Goal: Transaction & Acquisition: Purchase product/service

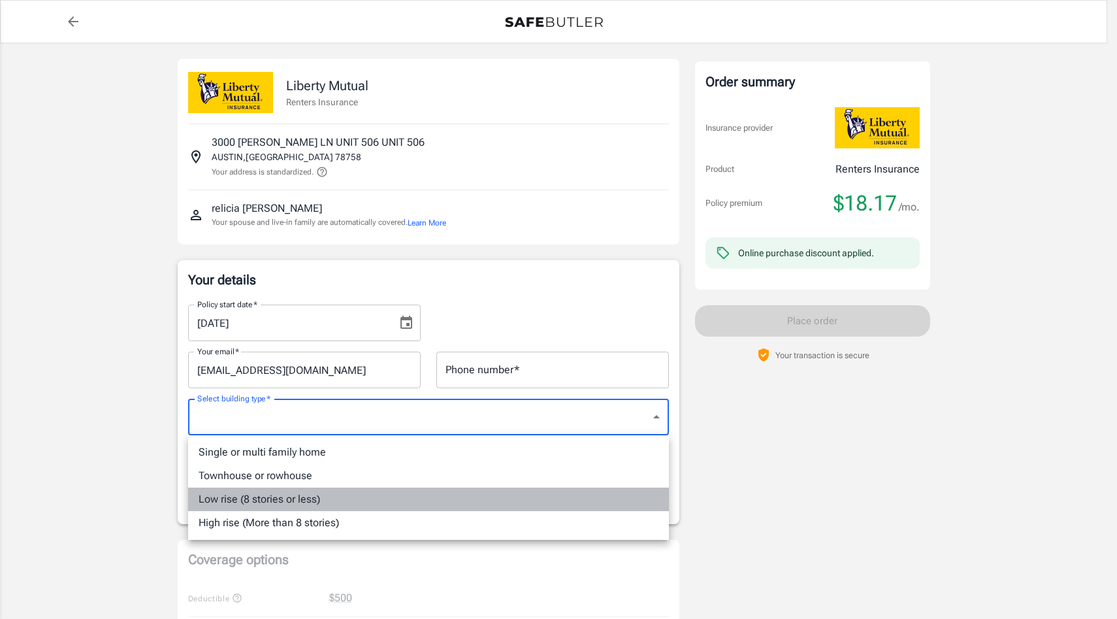
click at [275, 499] on li "Low rise (8 stories or less)" at bounding box center [428, 499] width 481 height 24
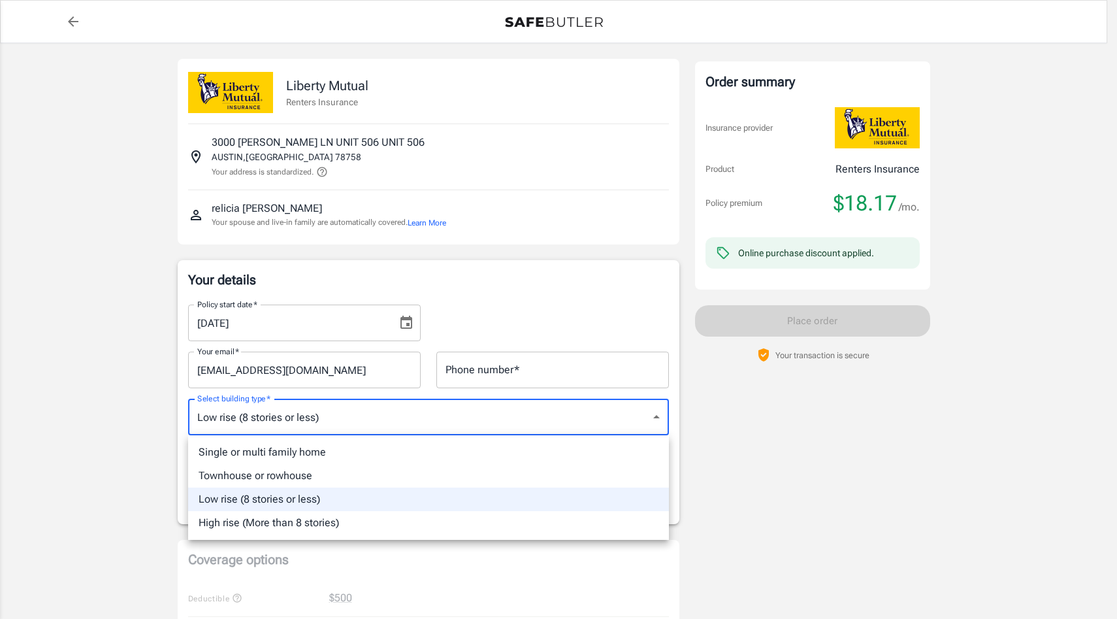
click at [305, 518] on li "High rise (More than 8 stories)" at bounding box center [428, 523] width 481 height 24
type input "highrise"
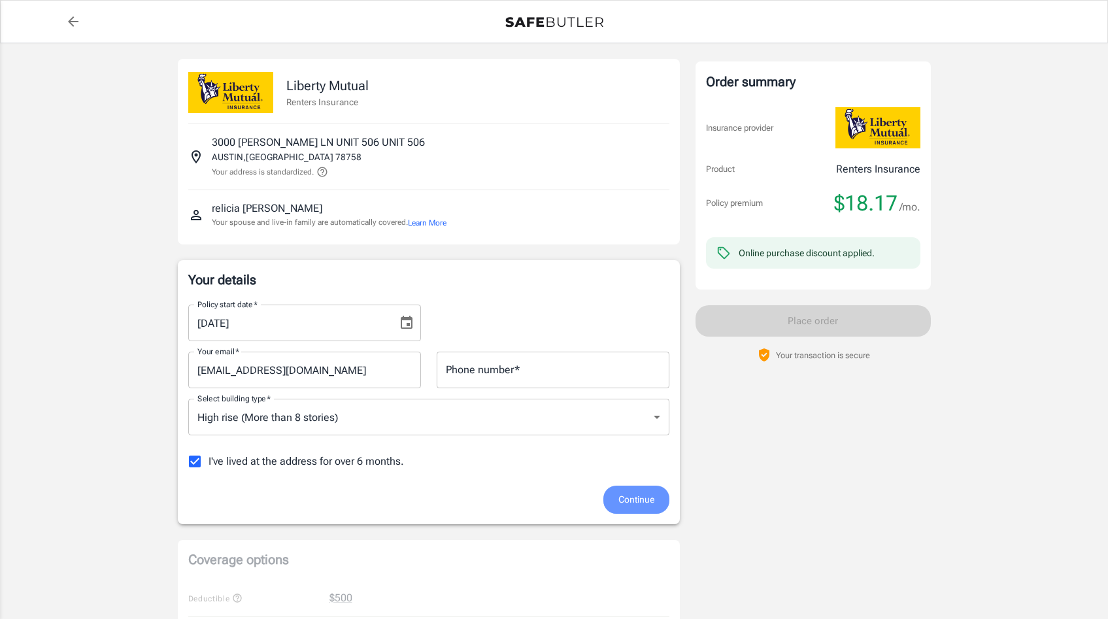
click at [623, 504] on span "Continue" at bounding box center [636, 499] width 36 height 16
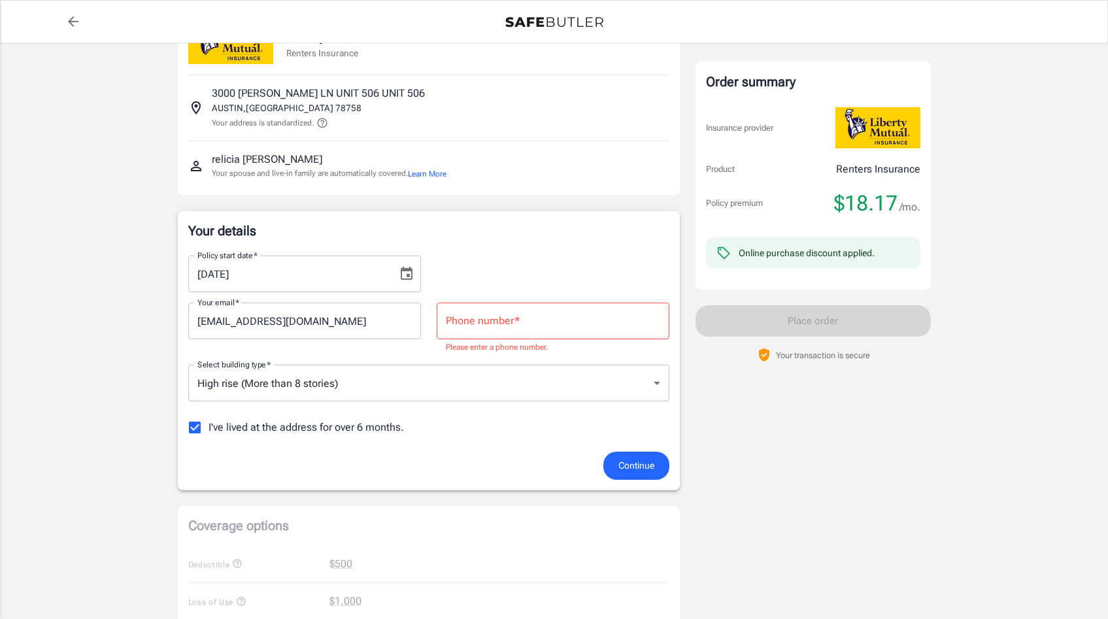
scroll to position [60, 0]
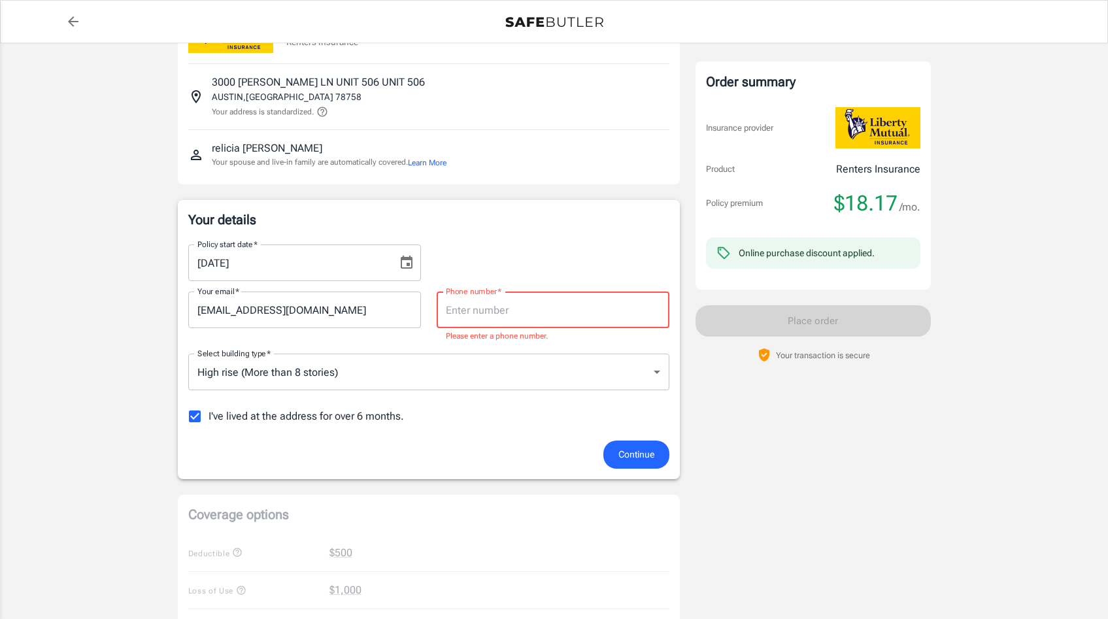
click at [509, 310] on input "Phone number   *" at bounding box center [552, 309] width 233 height 37
type input "5129887012"
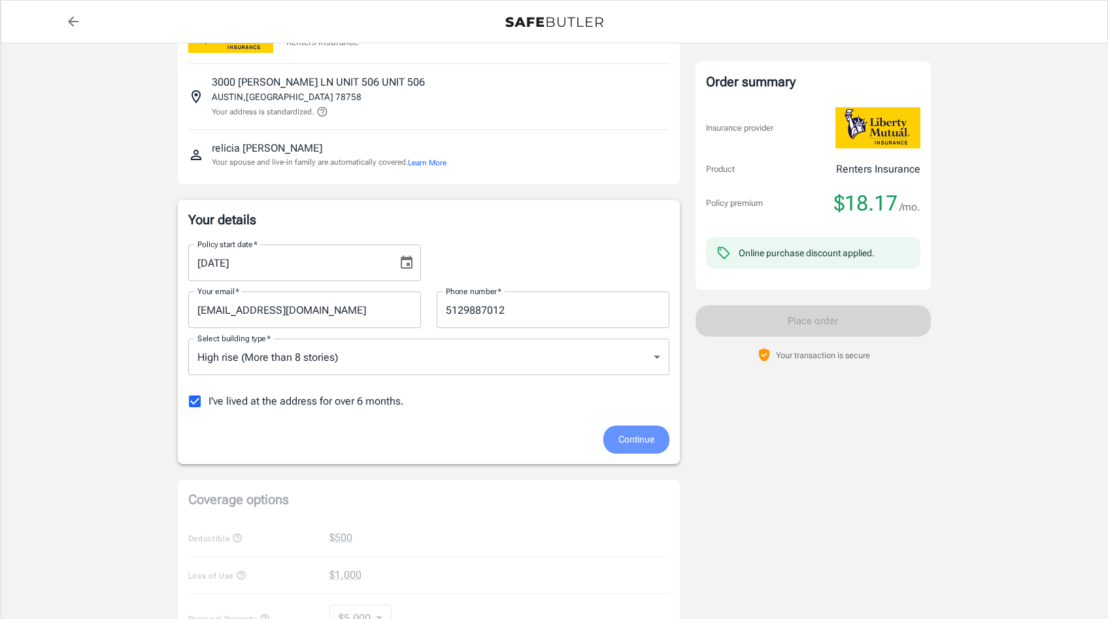
click at [636, 430] on button "Continue" at bounding box center [636, 439] width 66 height 28
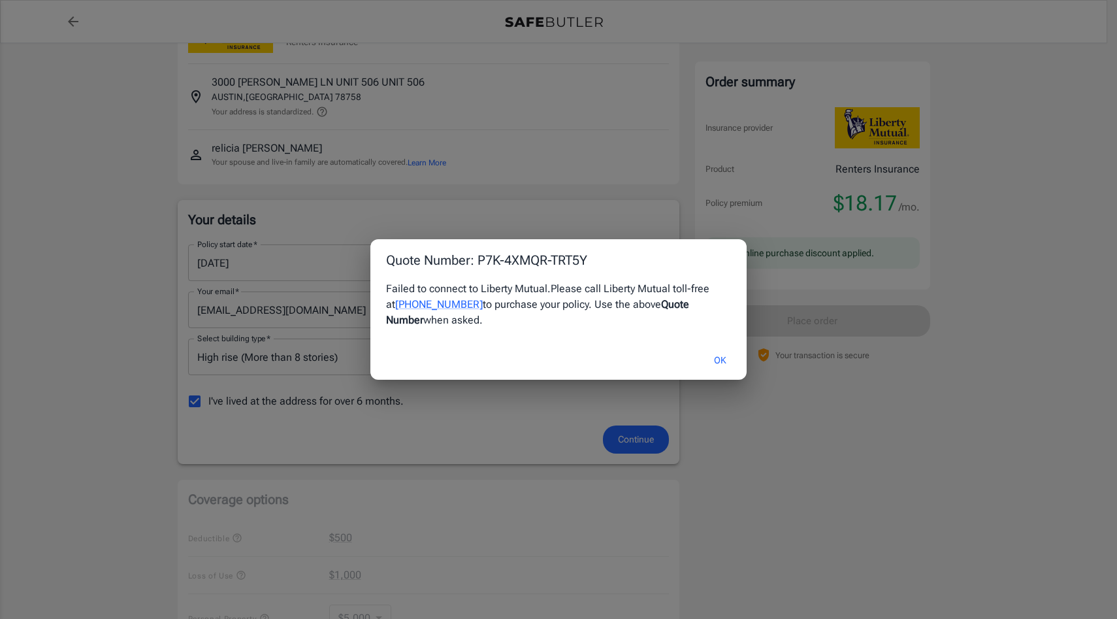
click at [621, 446] on div "Quote Number: P7K-4XMQR-TRT5Y Failed to connect to Liberty Mutual. Please call …" at bounding box center [558, 309] width 1117 height 619
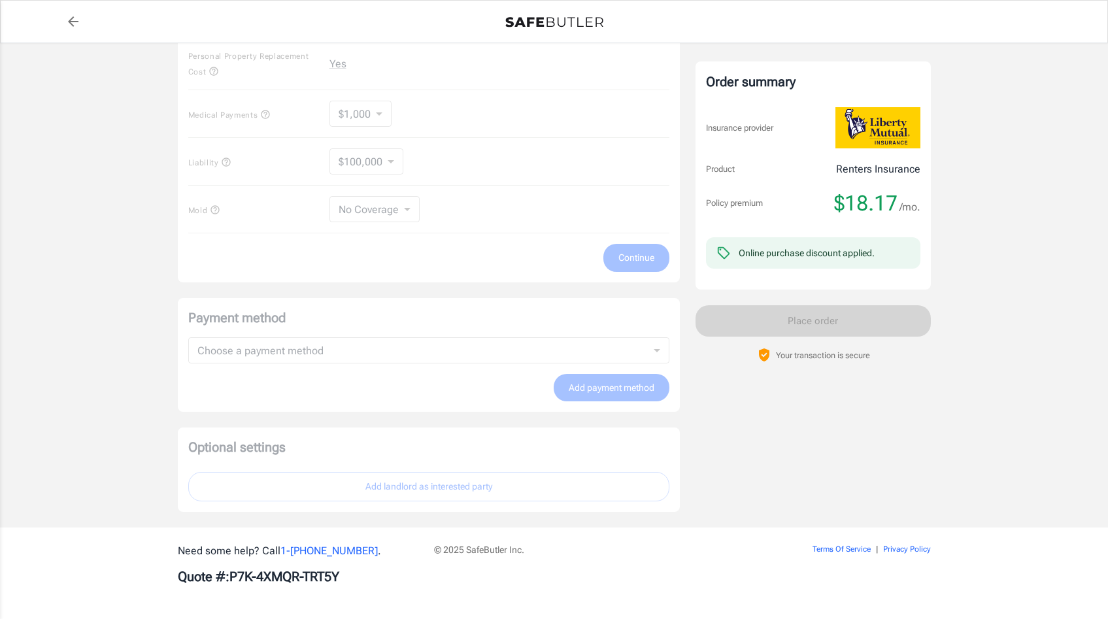
scroll to position [0, 0]
